Goal: Navigation & Orientation: Find specific page/section

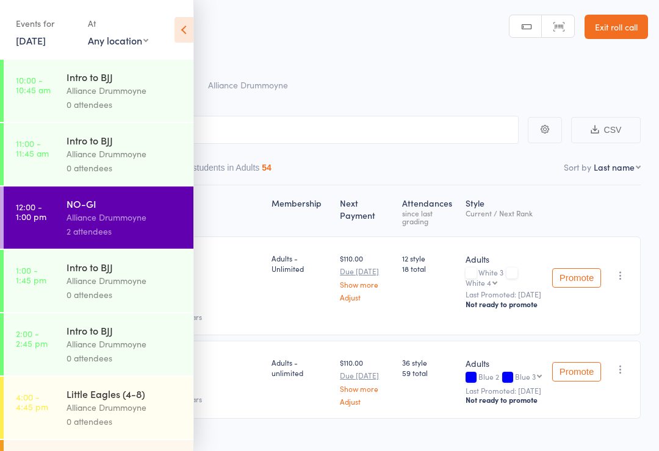
click at [191, 34] on icon at bounding box center [183, 30] width 19 height 26
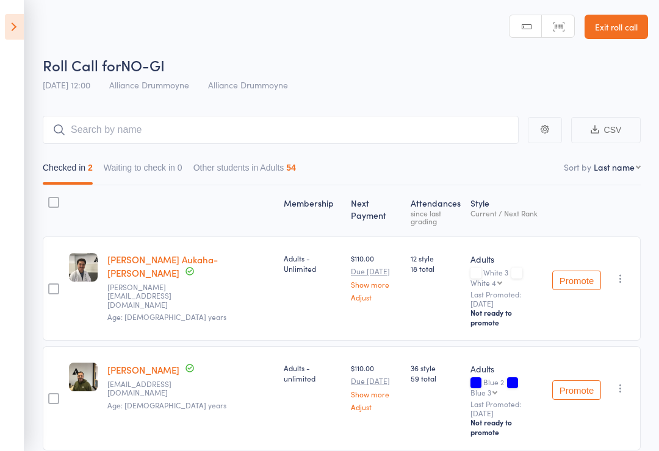
click at [631, 28] on link "Exit roll call" at bounding box center [615, 27] width 63 height 24
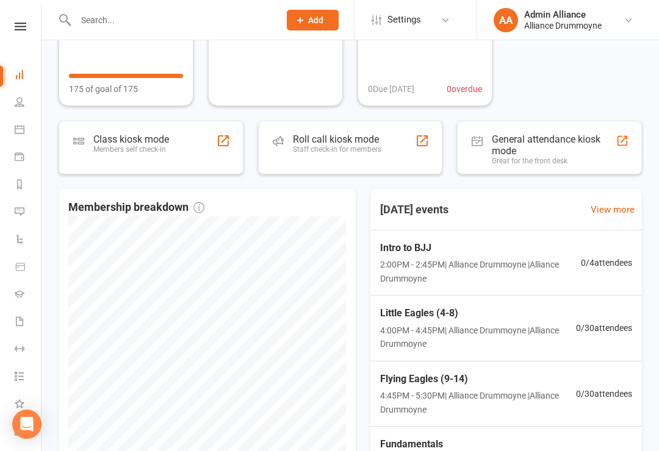
scroll to position [276, 0]
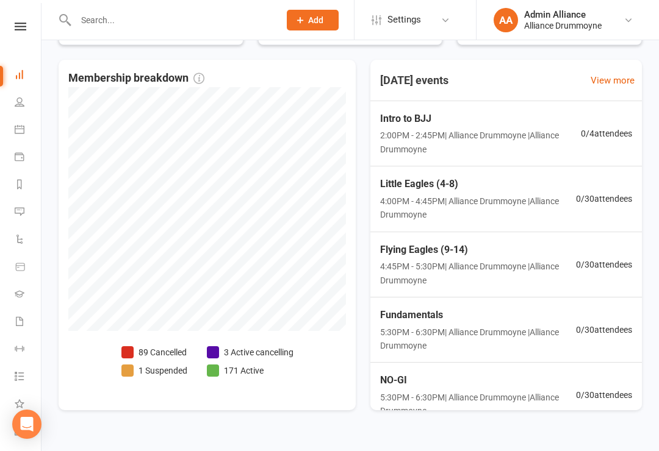
click at [32, 107] on link "People" at bounding box center [28, 103] width 27 height 27
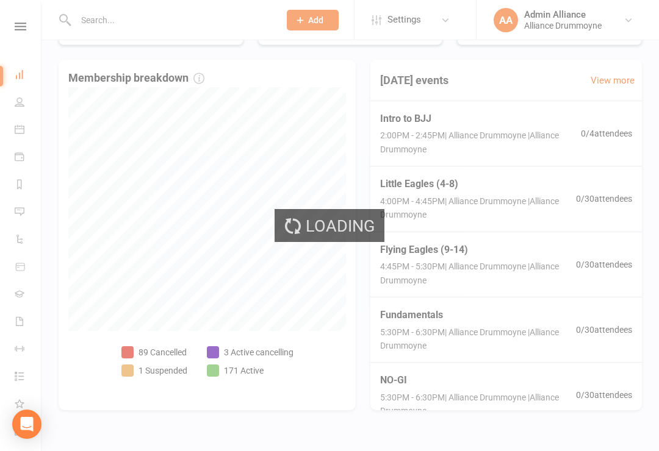
select select "100"
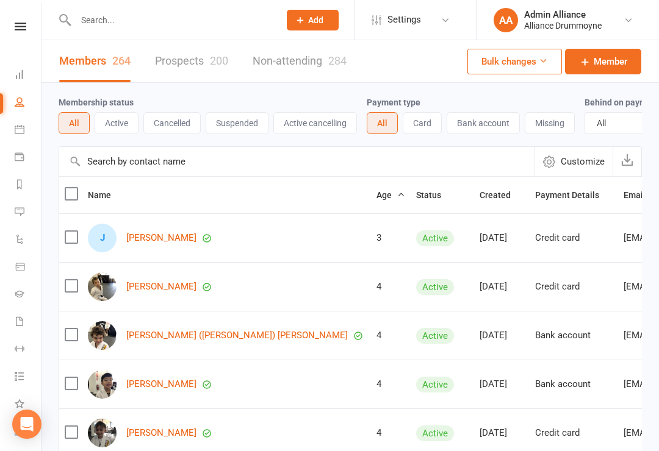
click at [185, 61] on link "Prospects 200" at bounding box center [191, 61] width 73 height 42
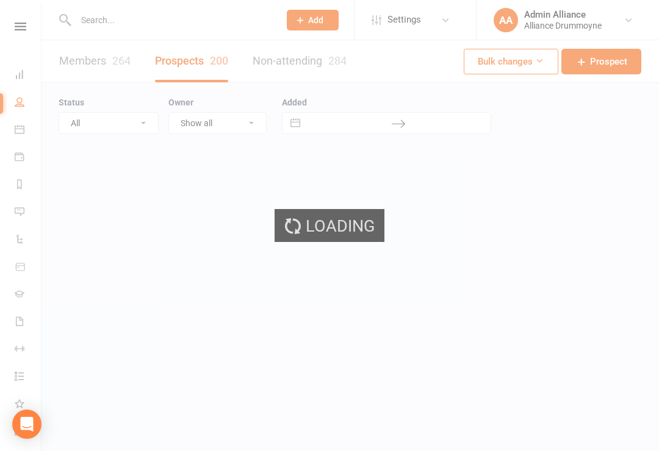
select select "100"
